Goal: Task Accomplishment & Management: Use online tool/utility

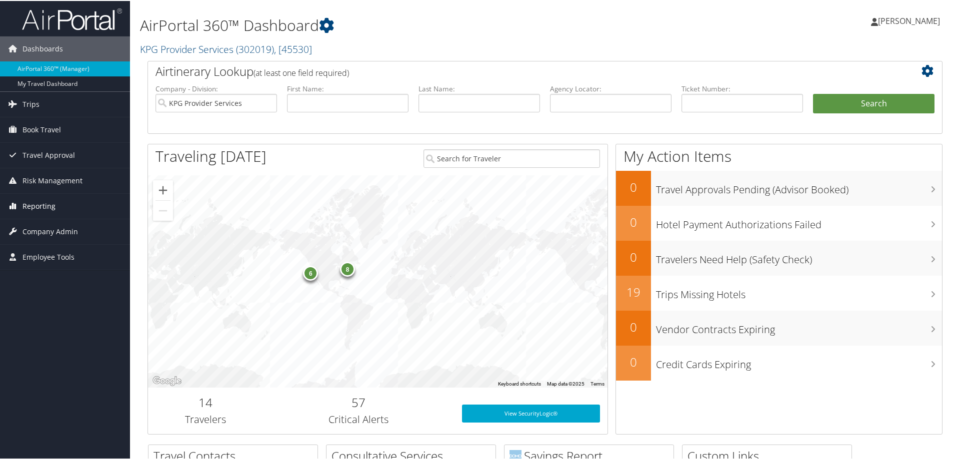
click at [25, 205] on span "Reporting" at bounding box center [38, 205] width 33 height 25
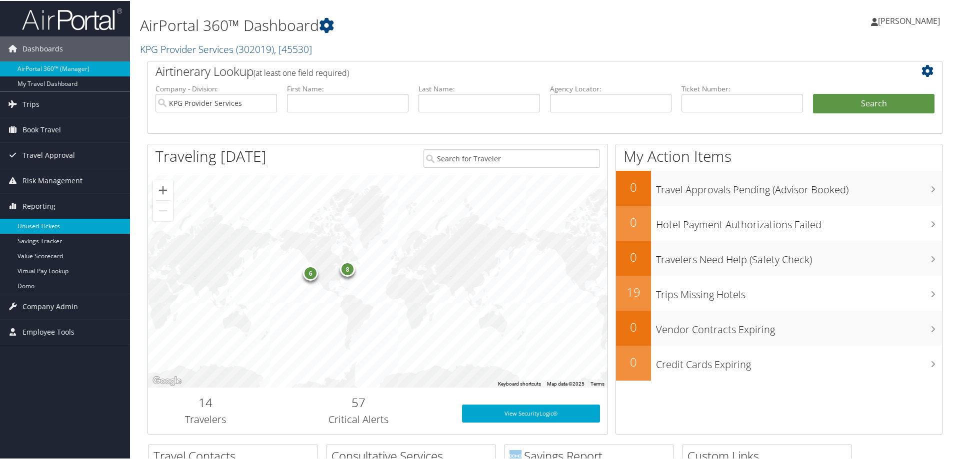
click at [64, 222] on link "Unused Tickets" at bounding box center [65, 225] width 130 height 15
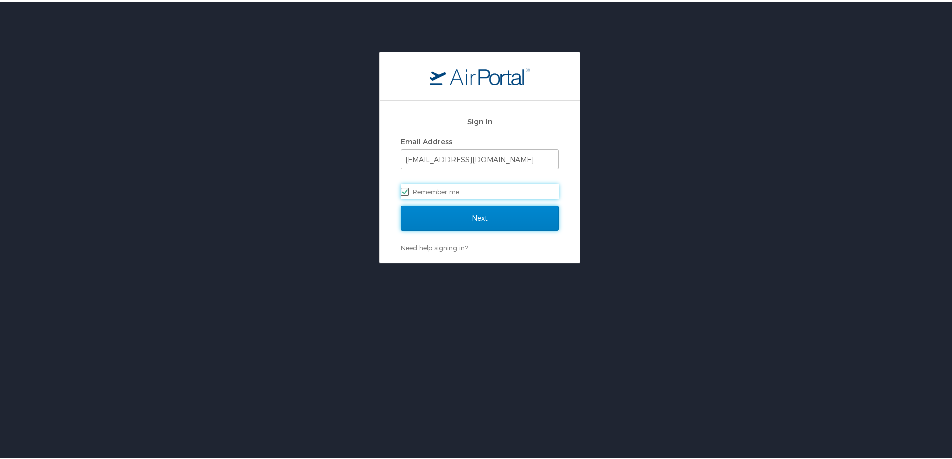
click at [508, 217] on input "Next" at bounding box center [480, 216] width 158 height 25
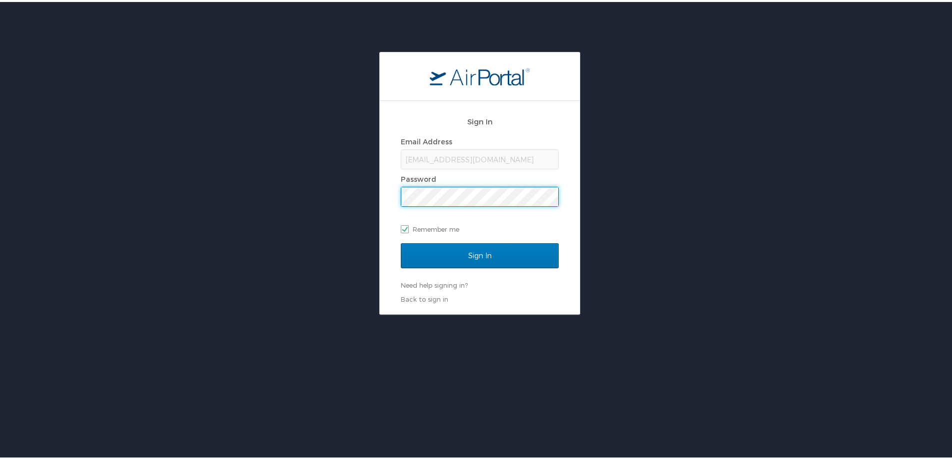
click at [363, 192] on div "Sign In Email Address zahi@kpgproviders.com Password Remember me Sign In Need h…" at bounding box center [480, 181] width 960 height 263
click at [401, 241] on input "Sign In" at bounding box center [480, 253] width 158 height 25
